Goal: Information Seeking & Learning: Learn about a topic

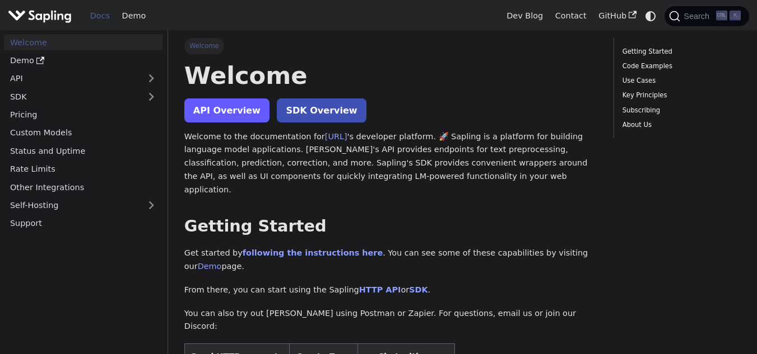
click at [220, 116] on link "API Overview" at bounding box center [226, 111] width 85 height 24
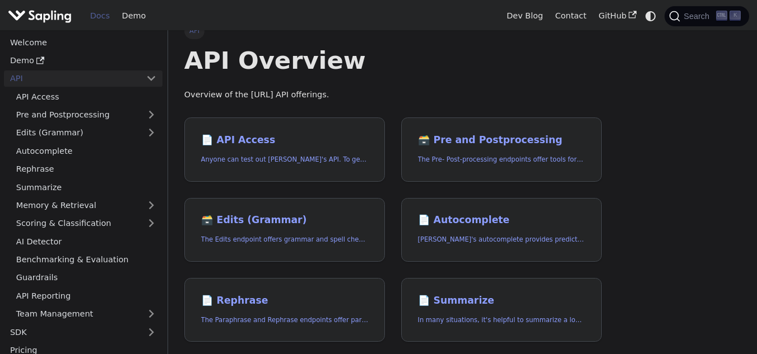
scroll to position [16, 0]
click at [311, 306] on h2 "📄️ Rephrase" at bounding box center [284, 301] width 167 height 12
